Goal: Transaction & Acquisition: Purchase product/service

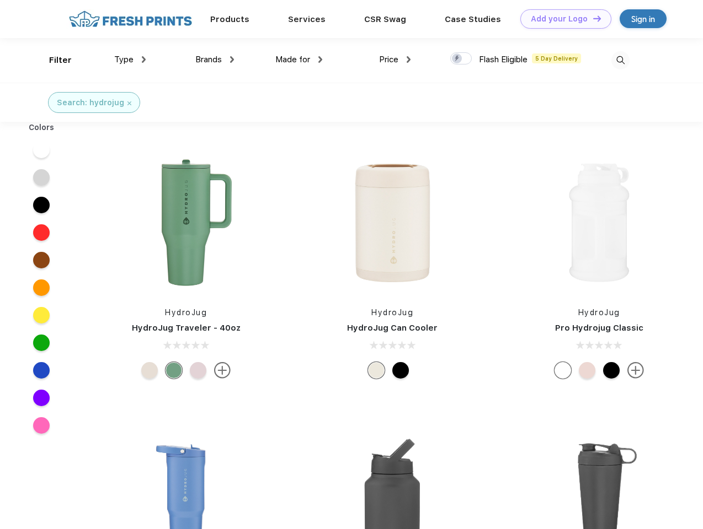
click at [561, 19] on link "Add your Logo Design Tool" at bounding box center [565, 18] width 91 height 19
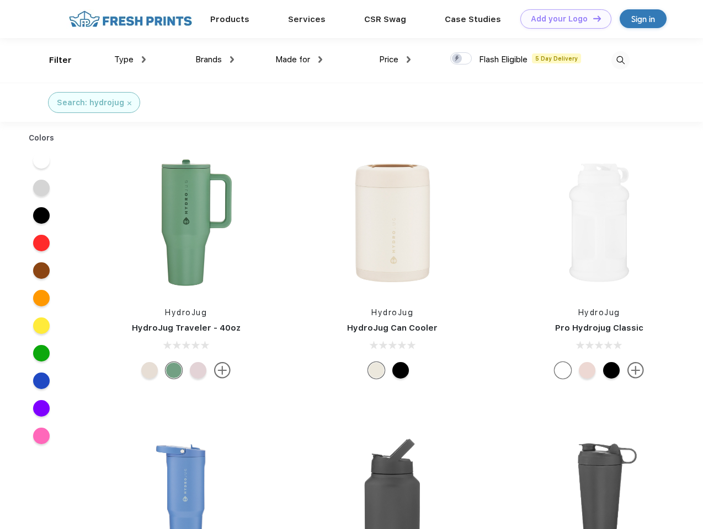
click at [0, 0] on div "Design Tool" at bounding box center [0, 0] width 0 height 0
click at [592, 18] on link "Add your Logo Design Tool" at bounding box center [565, 18] width 91 height 19
click at [53, 60] on div "Filter" at bounding box center [60, 60] width 23 height 13
click at [130, 60] on span "Type" at bounding box center [123, 60] width 19 height 10
click at [215, 60] on span "Brands" at bounding box center [208, 60] width 26 height 10
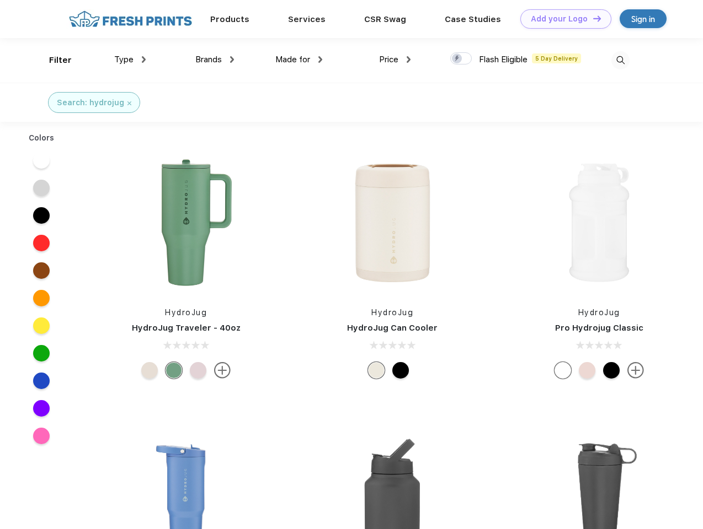
click at [299, 60] on span "Made for" at bounding box center [292, 60] width 35 height 10
click at [395, 60] on span "Price" at bounding box center [388, 60] width 19 height 10
click at [461, 59] on div at bounding box center [461, 58] width 22 height 12
click at [457, 59] on input "checkbox" at bounding box center [453, 55] width 7 height 7
click at [620, 60] on img at bounding box center [620, 60] width 18 height 18
